Goal: Information Seeking & Learning: Learn about a topic

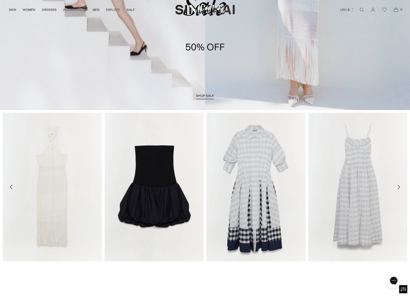
scroll to position [151, 0]
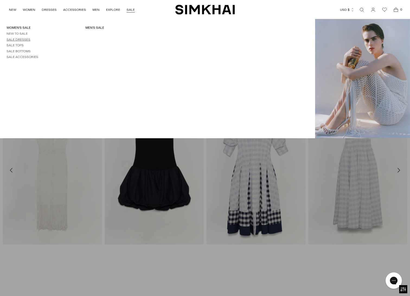
click at [21, 38] on link "Sale Dresses" at bounding box center [19, 40] width 24 height 4
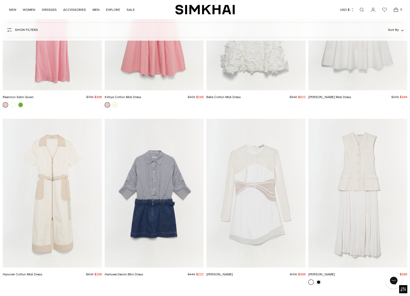
scroll to position [1063, 0]
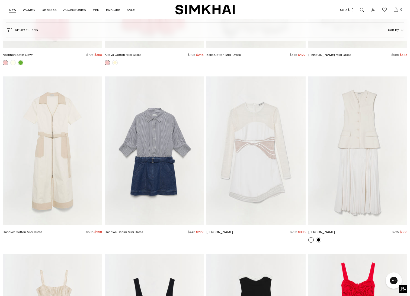
click at [15, 8] on link "NEW" at bounding box center [12, 10] width 7 height 12
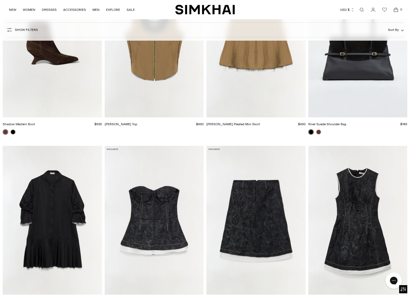
scroll to position [2334, 0]
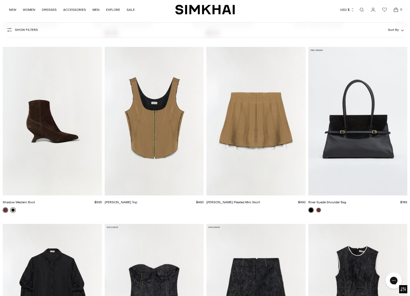
click at [14, 211] on link at bounding box center [12, 210] width 5 height 5
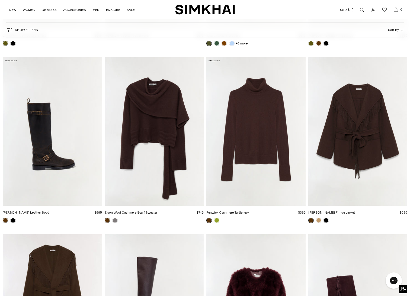
scroll to position [4269, 0]
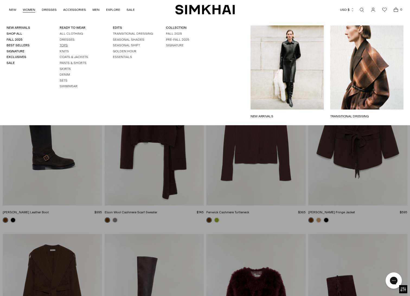
click at [67, 46] on link "Tops" at bounding box center [64, 45] width 8 height 4
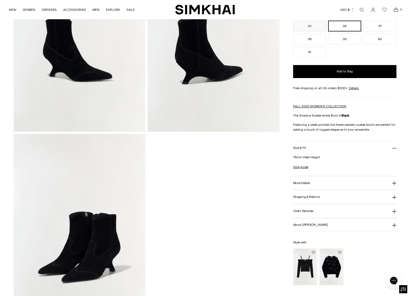
scroll to position [329, 0]
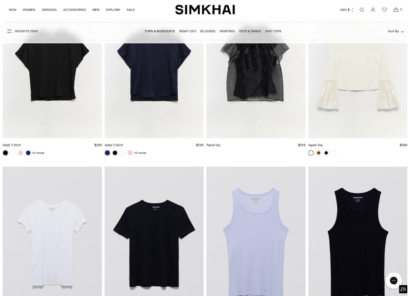
scroll to position [3974, 0]
